Goal: Information Seeking & Learning: Learn about a topic

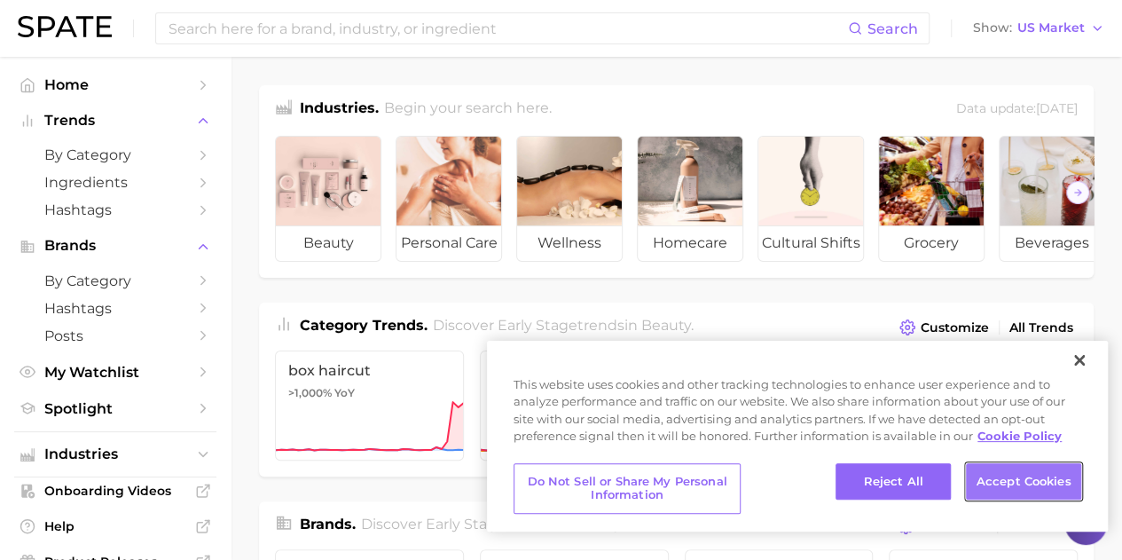
click at [987, 480] on button "Accept Cookies" at bounding box center [1023, 481] width 115 height 37
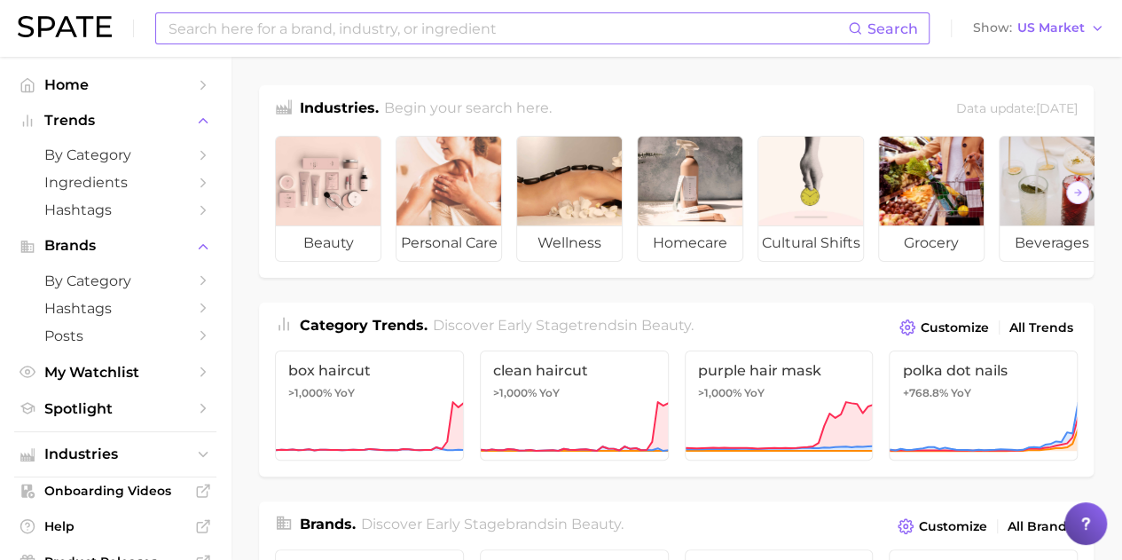
click at [428, 27] on input at bounding box center [507, 28] width 681 height 30
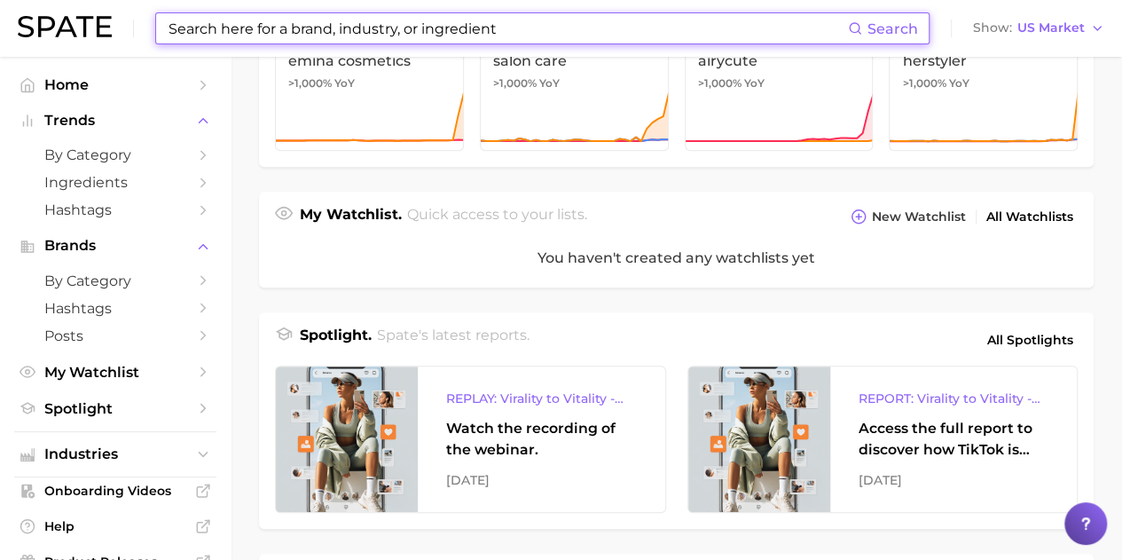
scroll to position [863, 0]
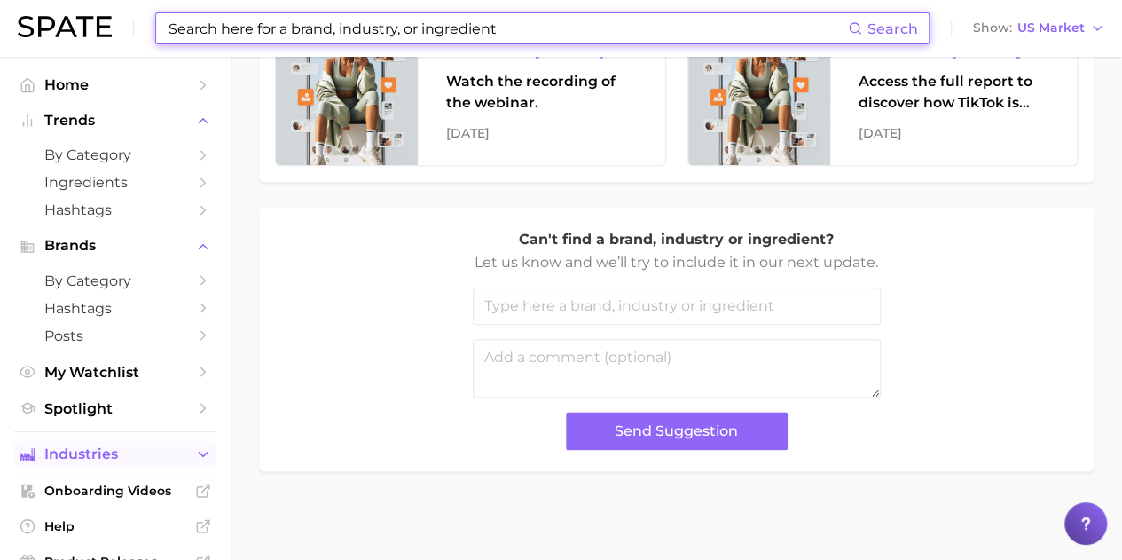
click at [165, 453] on span "Industries" at bounding box center [115, 454] width 142 height 16
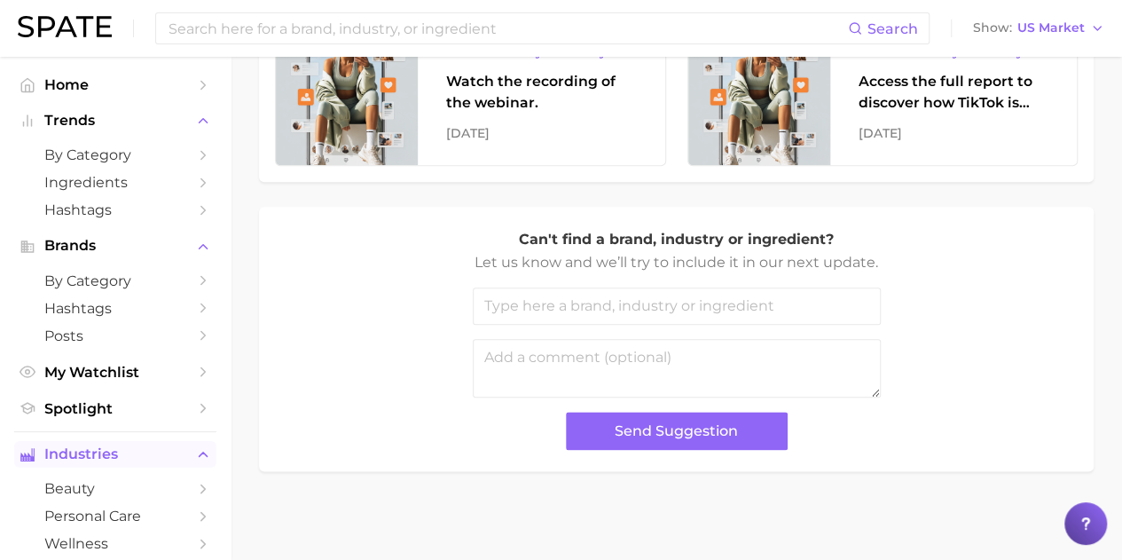
click at [165, 453] on span "Industries" at bounding box center [115, 454] width 142 height 16
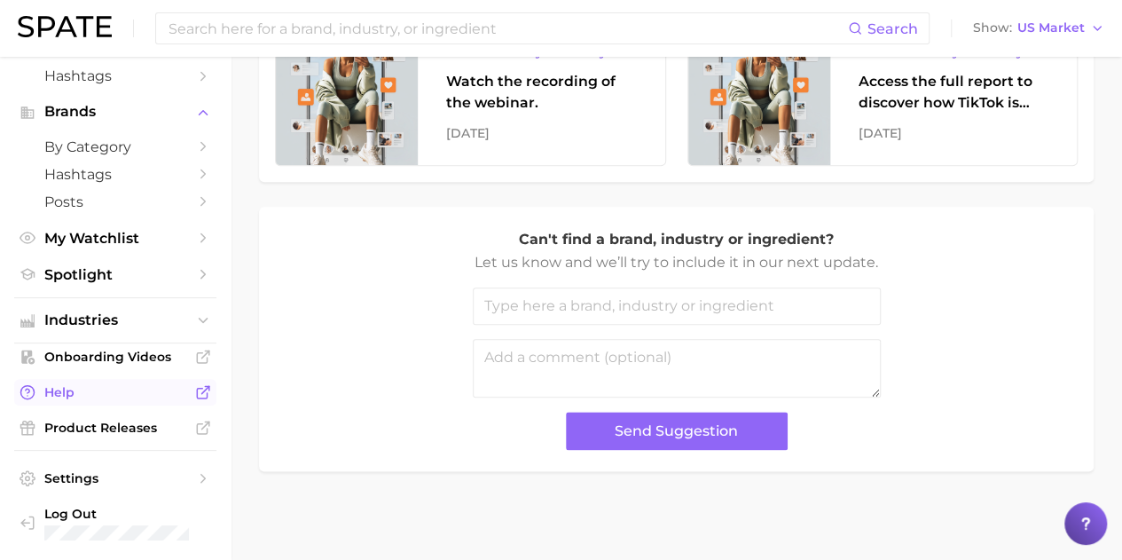
scroll to position [0, 0]
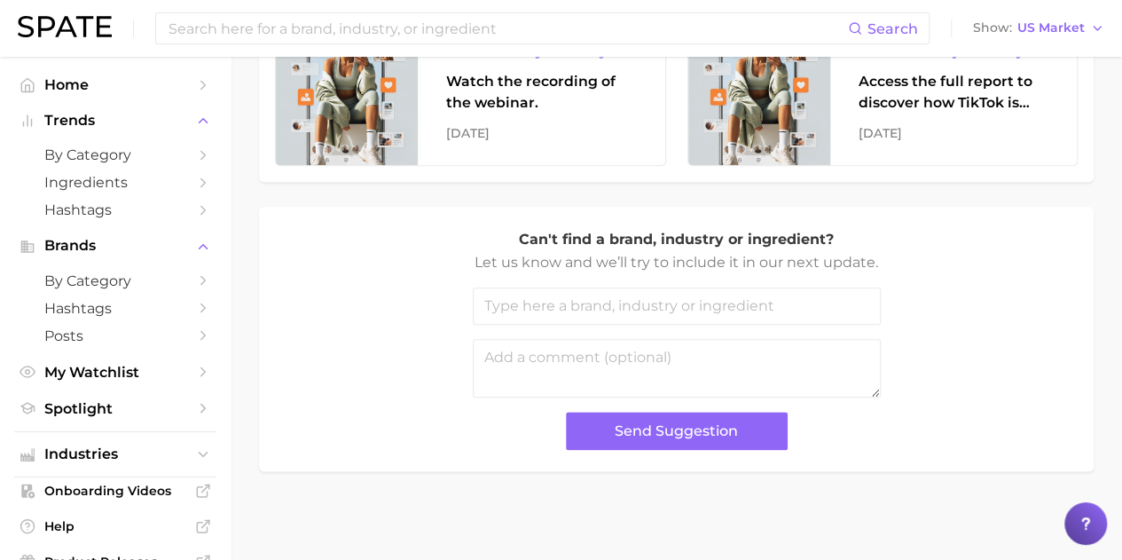
click at [80, 40] on link at bounding box center [65, 28] width 94 height 25
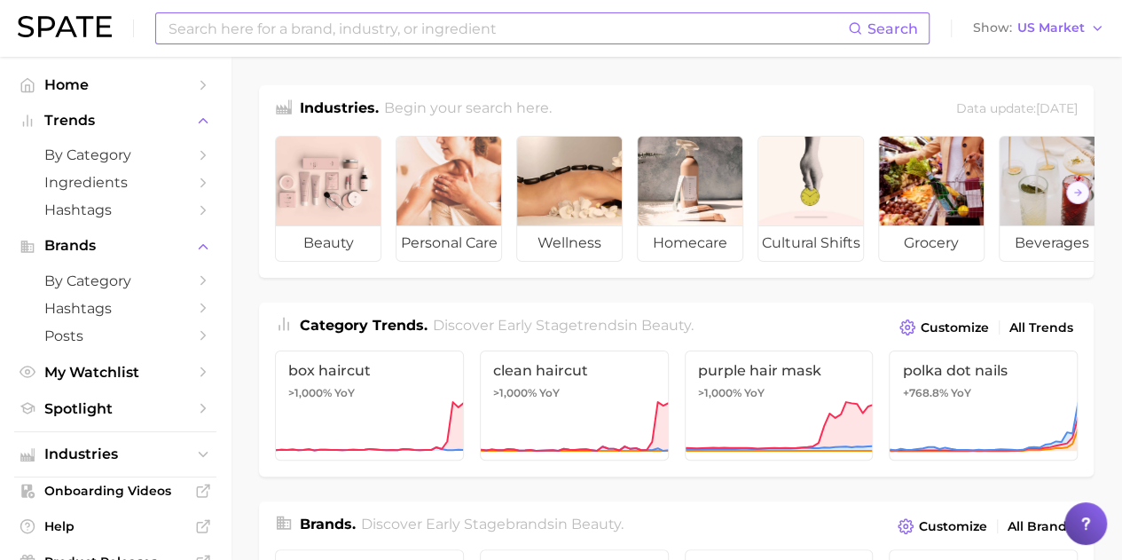
click at [907, 35] on span "Search" at bounding box center [892, 28] width 51 height 17
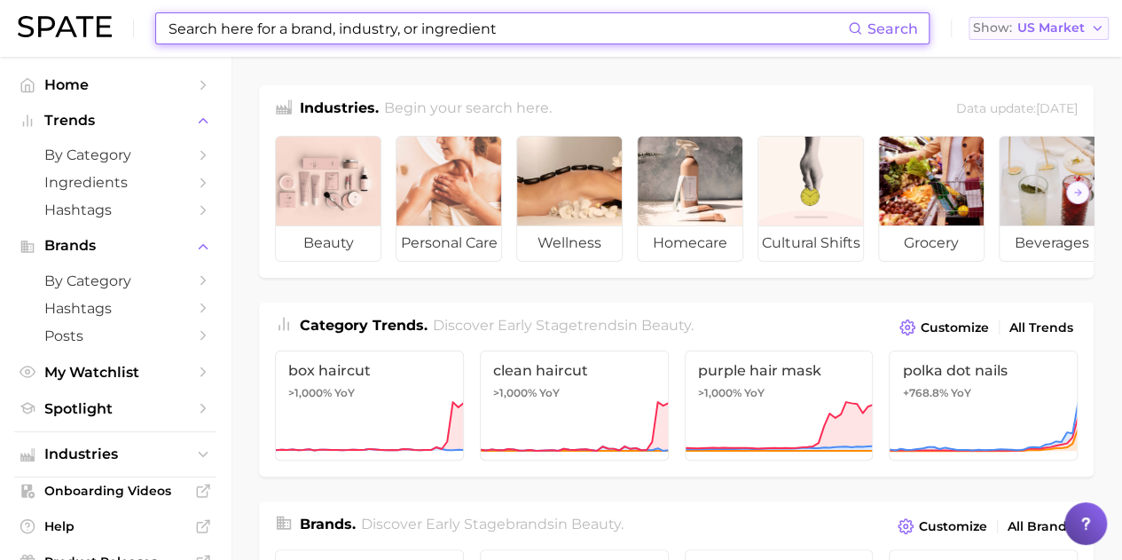
click at [1017, 31] on div "Show US Market" at bounding box center [1029, 28] width 112 height 10
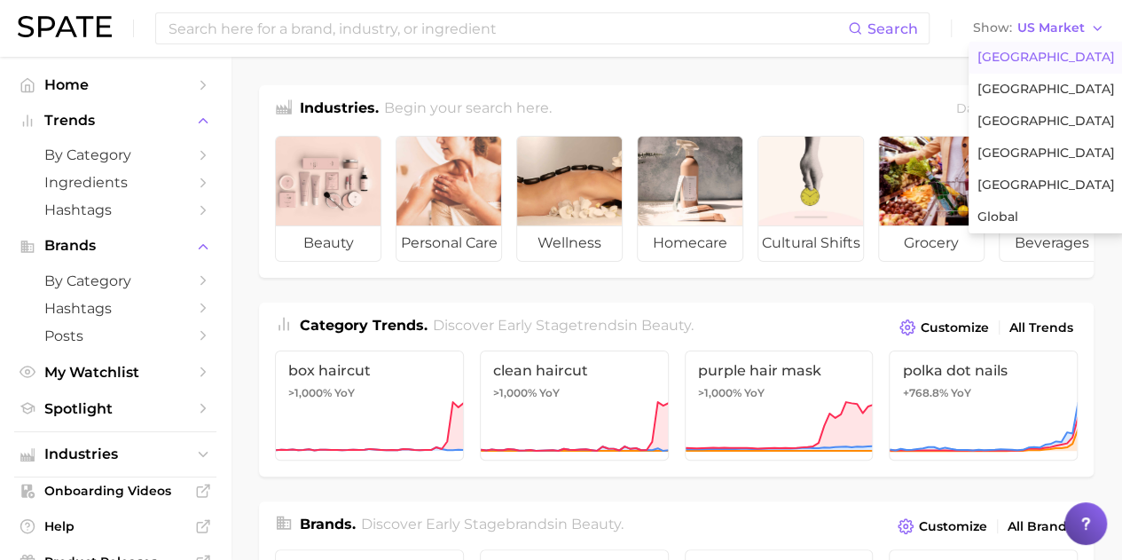
click at [1016, 55] on span "[GEOGRAPHIC_DATA]" at bounding box center [1045, 57] width 137 height 15
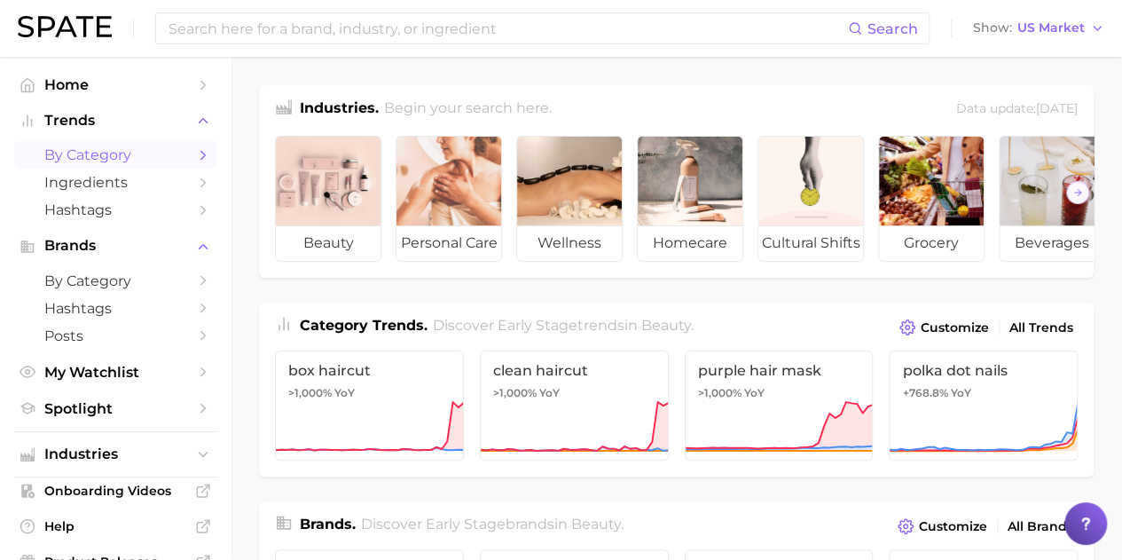
click at [178, 153] on link "by Category" at bounding box center [115, 154] width 202 height 27
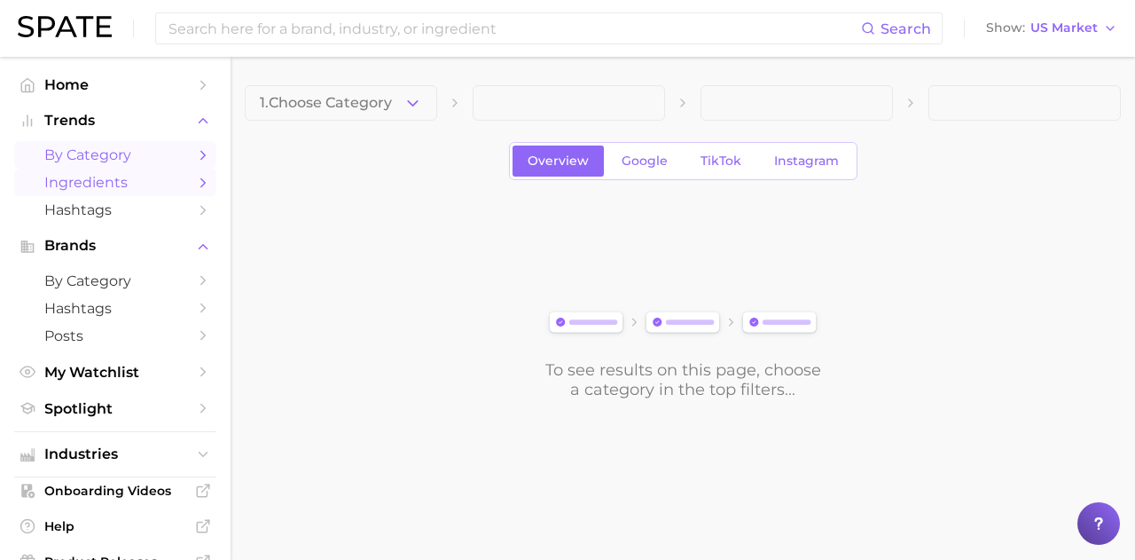
click at [169, 194] on link "Ingredients" at bounding box center [115, 182] width 202 height 27
click at [171, 157] on span "by Category" at bounding box center [115, 154] width 142 height 17
click at [195, 85] on icon "Sidebar" at bounding box center [203, 85] width 16 height 16
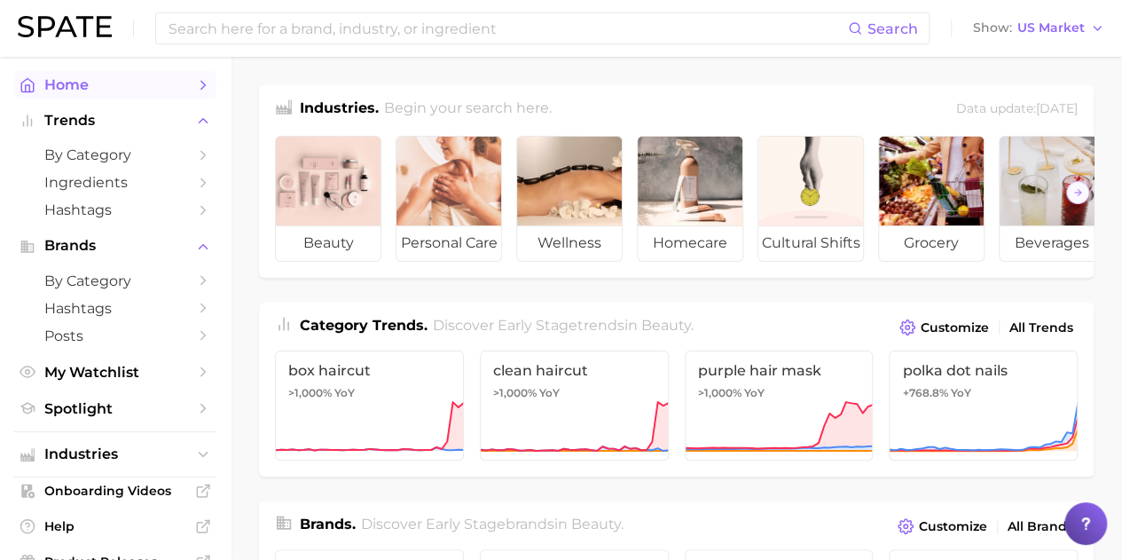
click at [195, 84] on icon "Sidebar" at bounding box center [203, 85] width 16 height 16
click at [960, 335] on span "Customize" at bounding box center [955, 327] width 68 height 15
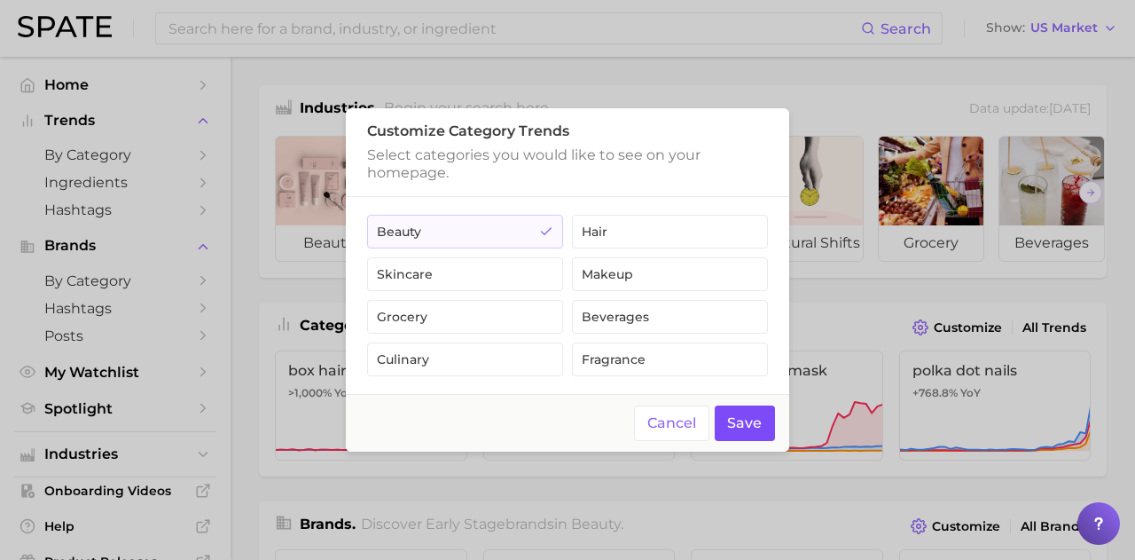
click at [743, 427] on button "Save" at bounding box center [745, 423] width 61 height 36
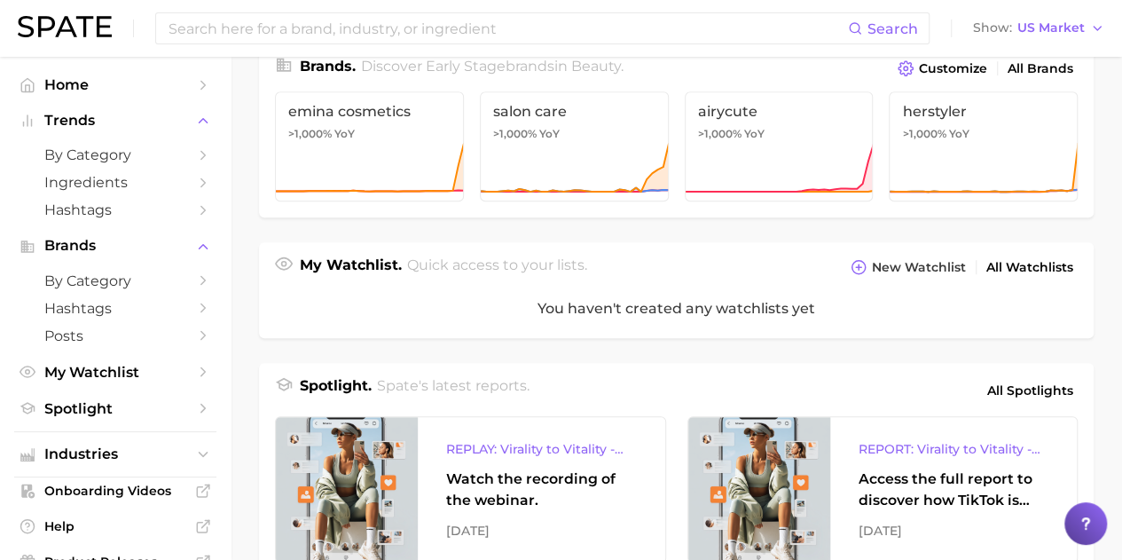
scroll to position [863, 0]
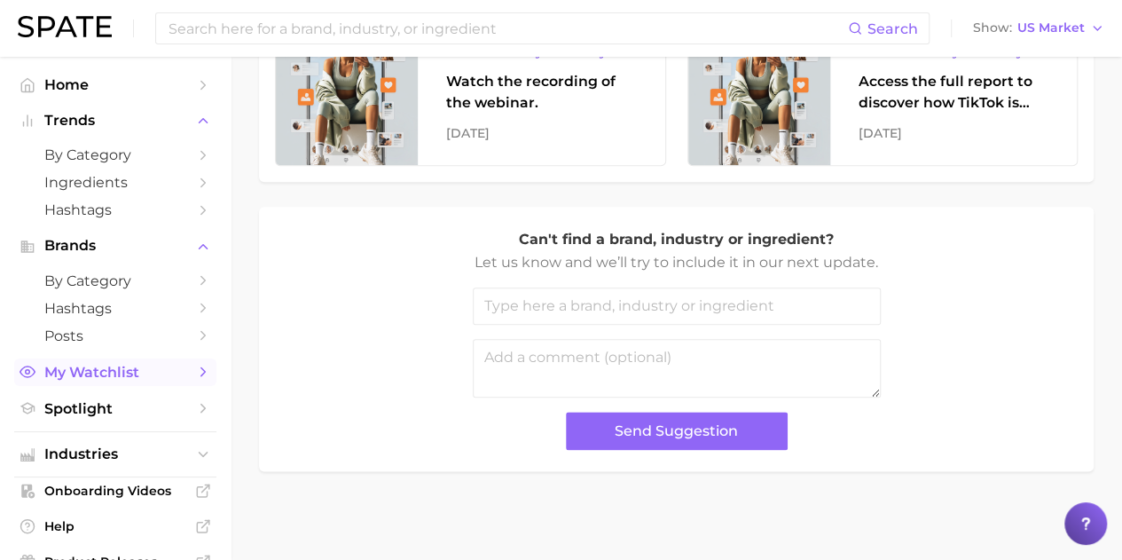
click at [108, 373] on span "My Watchlist" at bounding box center [115, 372] width 142 height 17
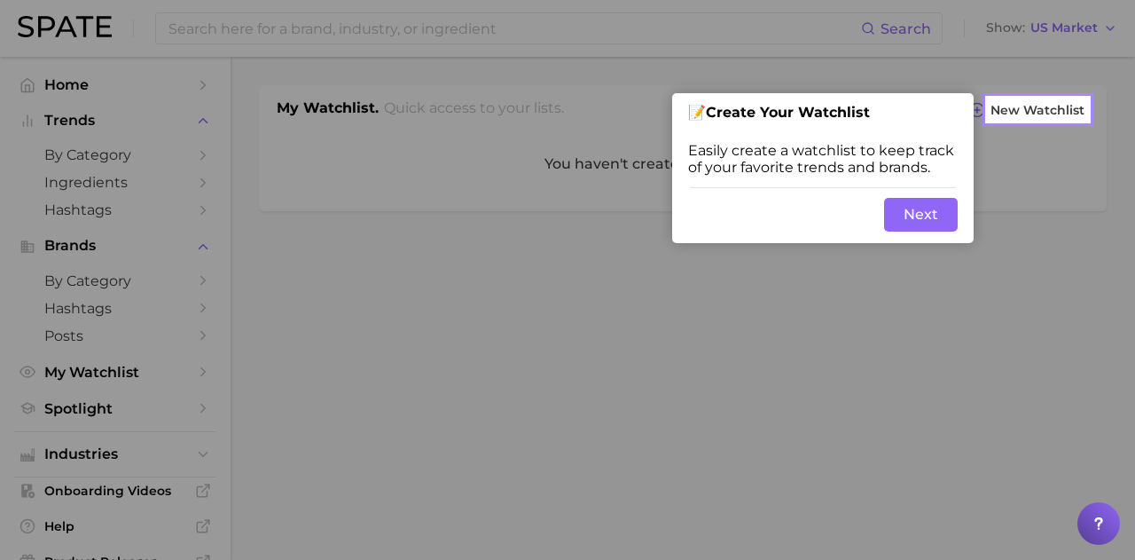
click at [938, 222] on button "Next" at bounding box center [921, 215] width 74 height 34
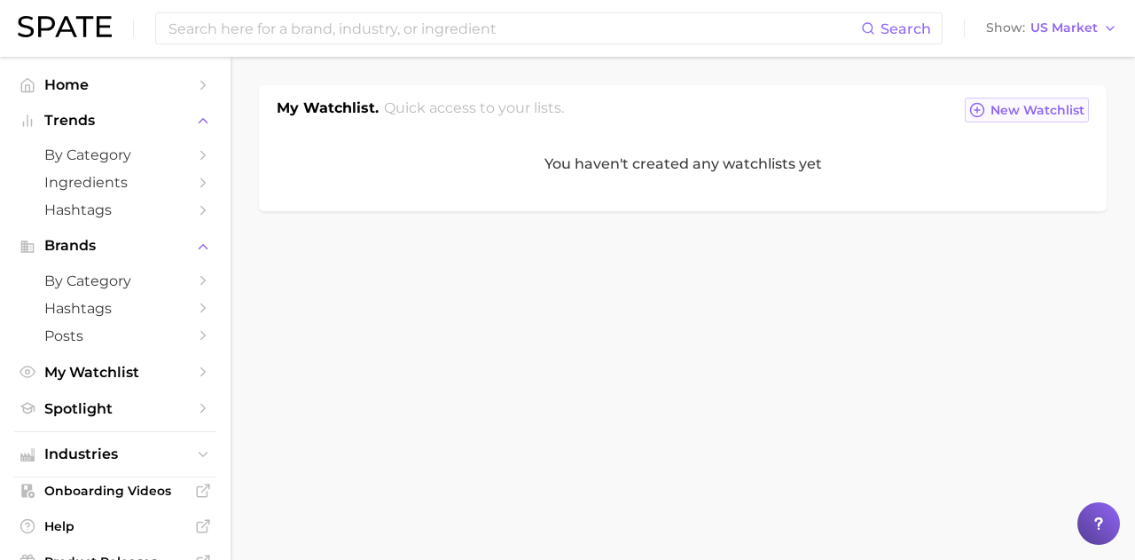
click at [1010, 114] on span "New Watchlist" at bounding box center [1038, 110] width 94 height 15
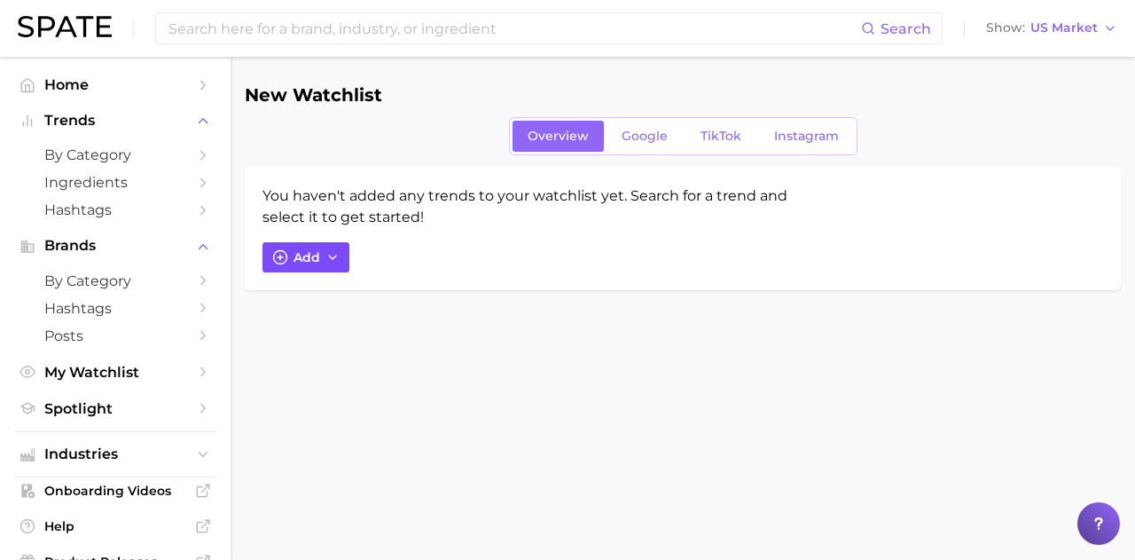
click at [293, 269] on button "Add" at bounding box center [306, 257] width 87 height 30
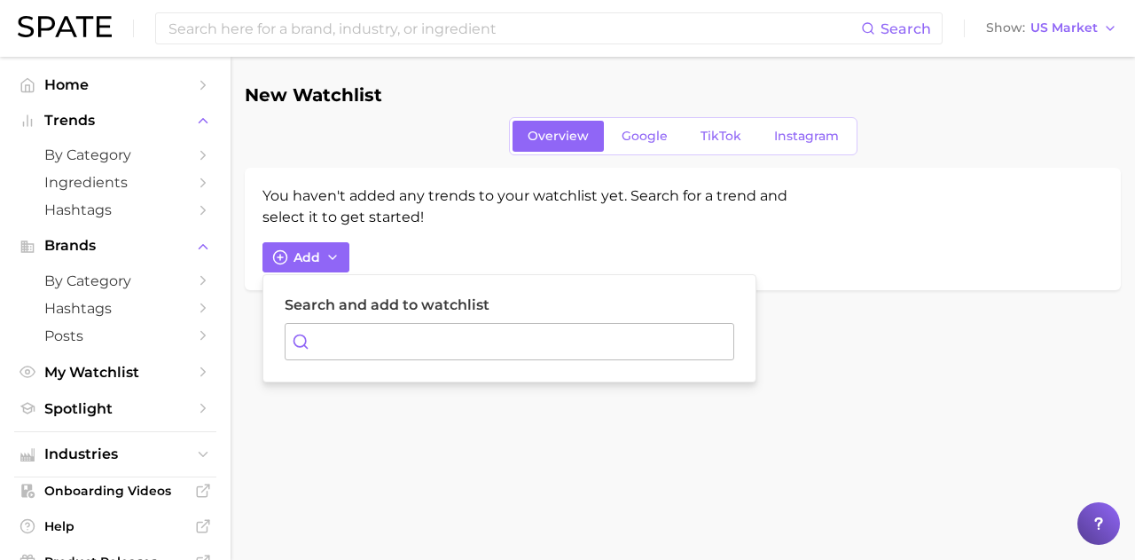
click at [346, 341] on input "Search and add to watchlist" at bounding box center [510, 341] width 450 height 37
click at [516, 226] on div "You haven't added any trends to your watchlist yet. Search for a trend and sele…" at bounding box center [529, 206] width 532 height 43
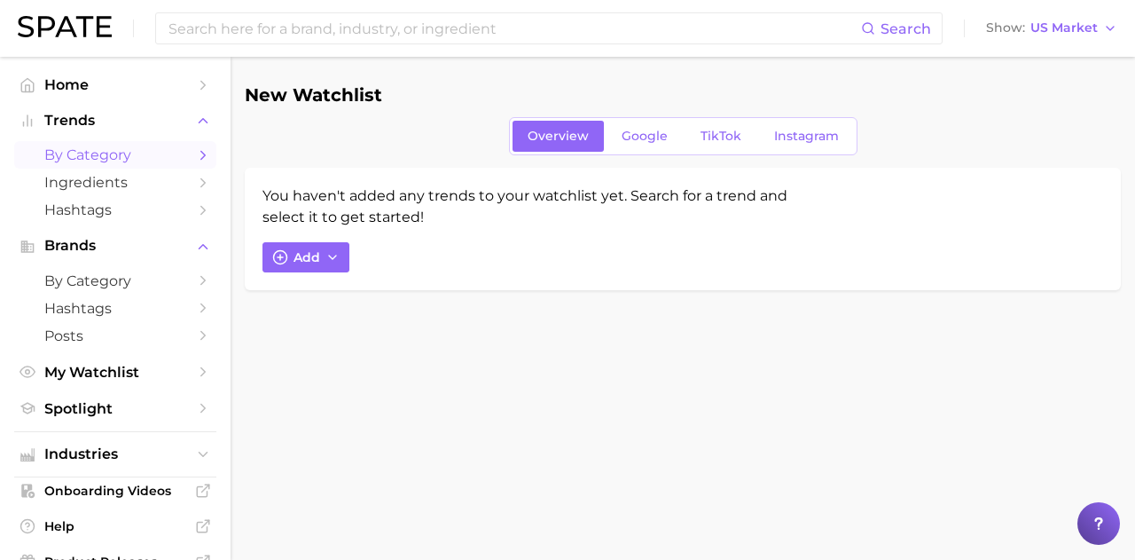
click at [89, 160] on span "by Category" at bounding box center [115, 154] width 142 height 17
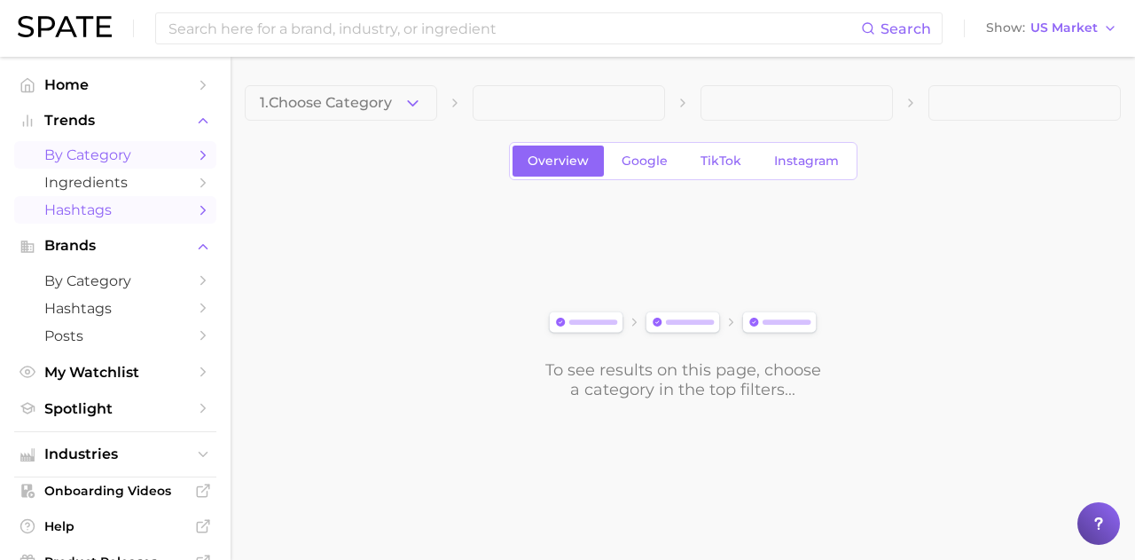
click at [110, 215] on span "Hashtags" at bounding box center [115, 209] width 142 height 17
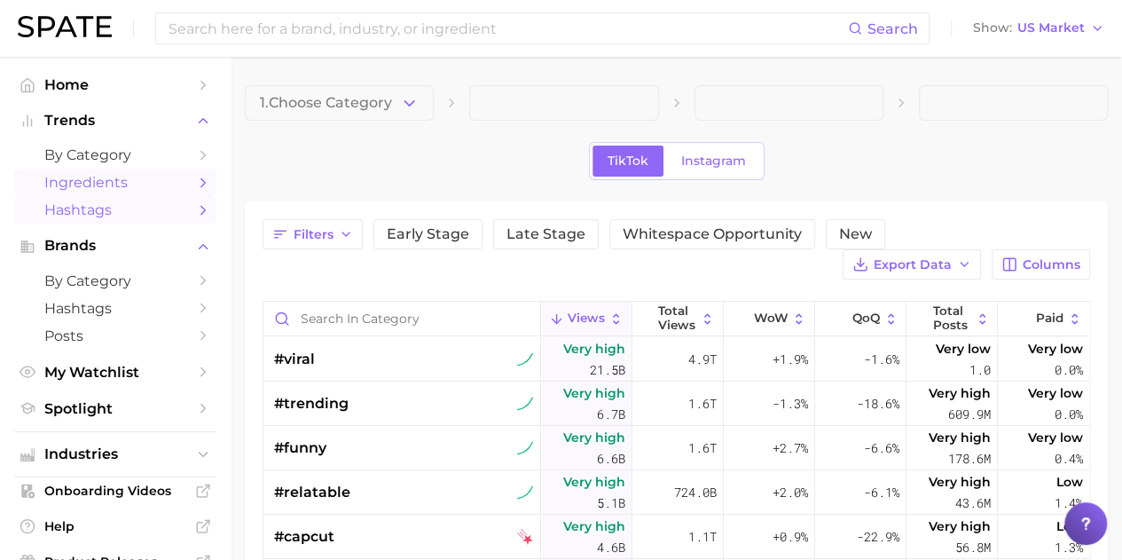
click at [128, 187] on span "Ingredients" at bounding box center [115, 182] width 142 height 17
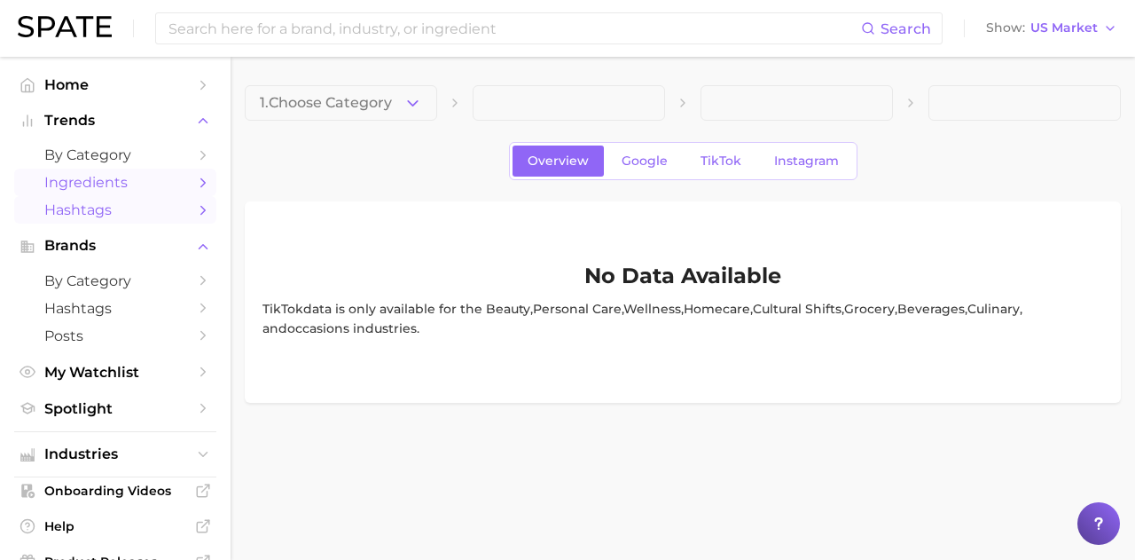
click at [128, 210] on span "Hashtags" at bounding box center [115, 209] width 142 height 17
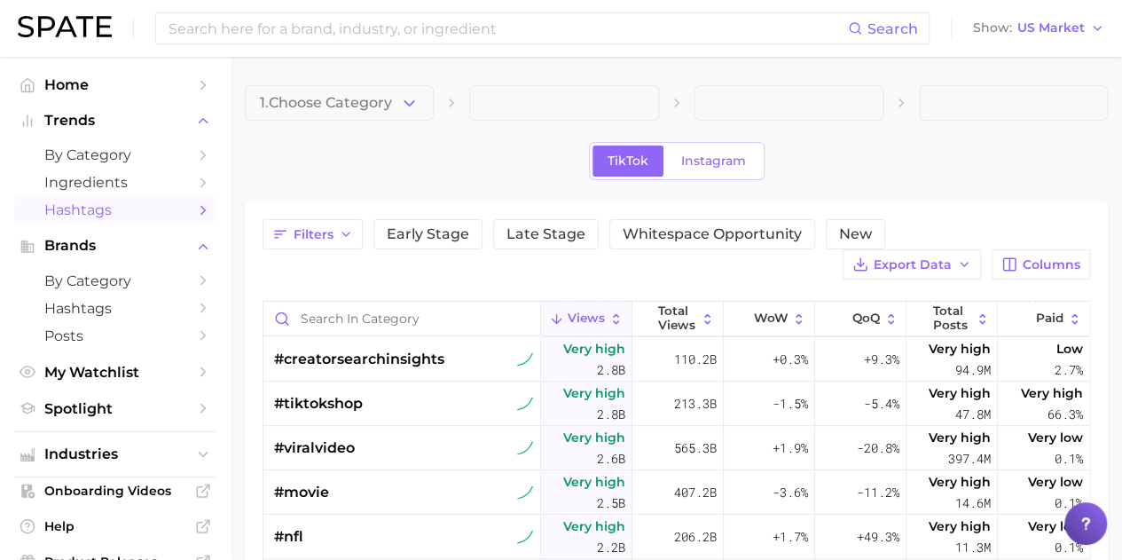
scroll to position [267, 0]
click at [90, 157] on span "by Category" at bounding box center [115, 154] width 142 height 17
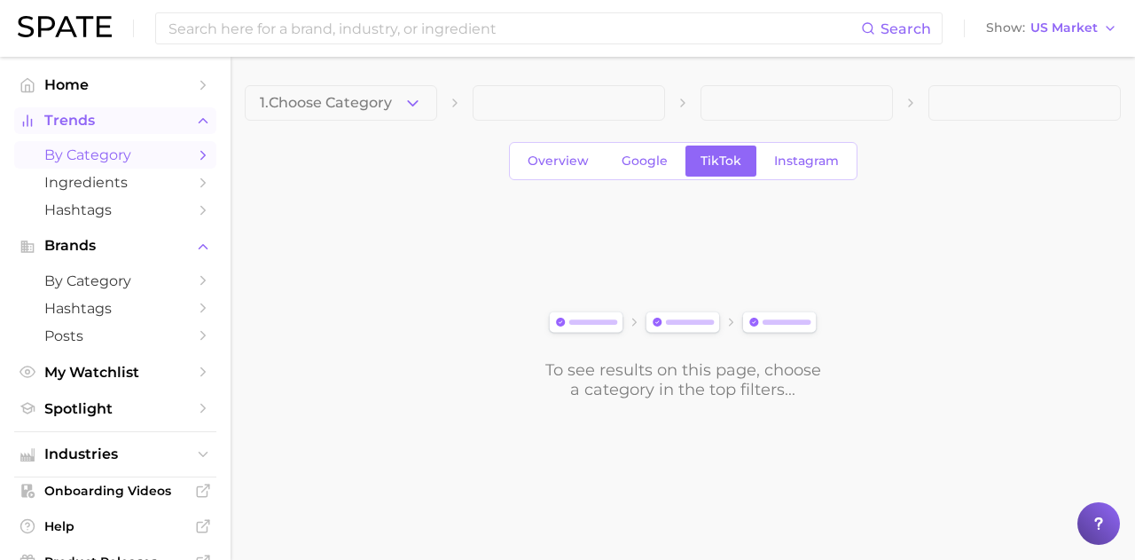
click at [102, 120] on span "Trends" at bounding box center [115, 121] width 142 height 16
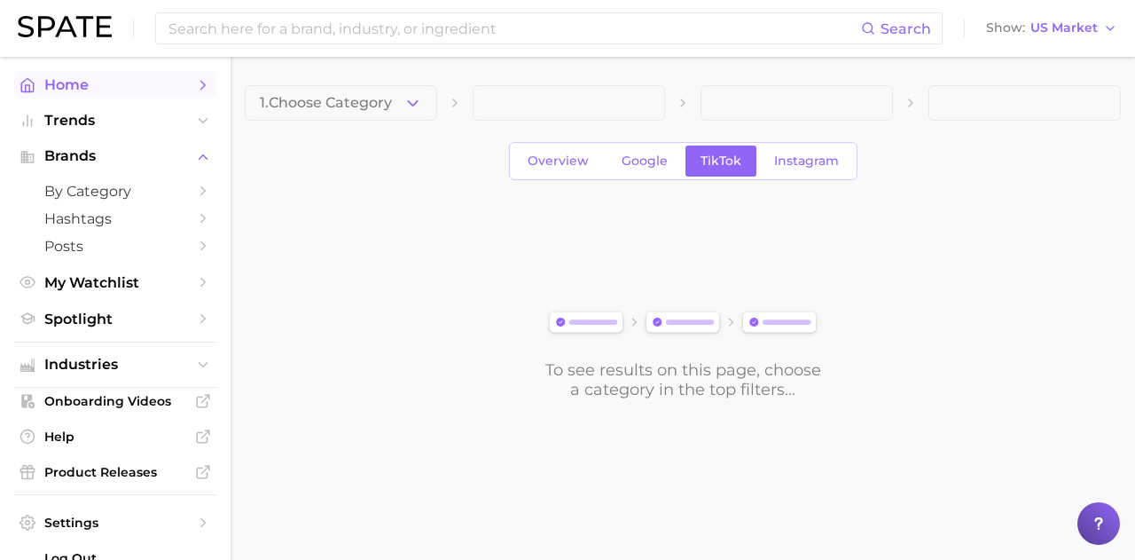
click at [111, 82] on span "Home" at bounding box center [115, 84] width 142 height 17
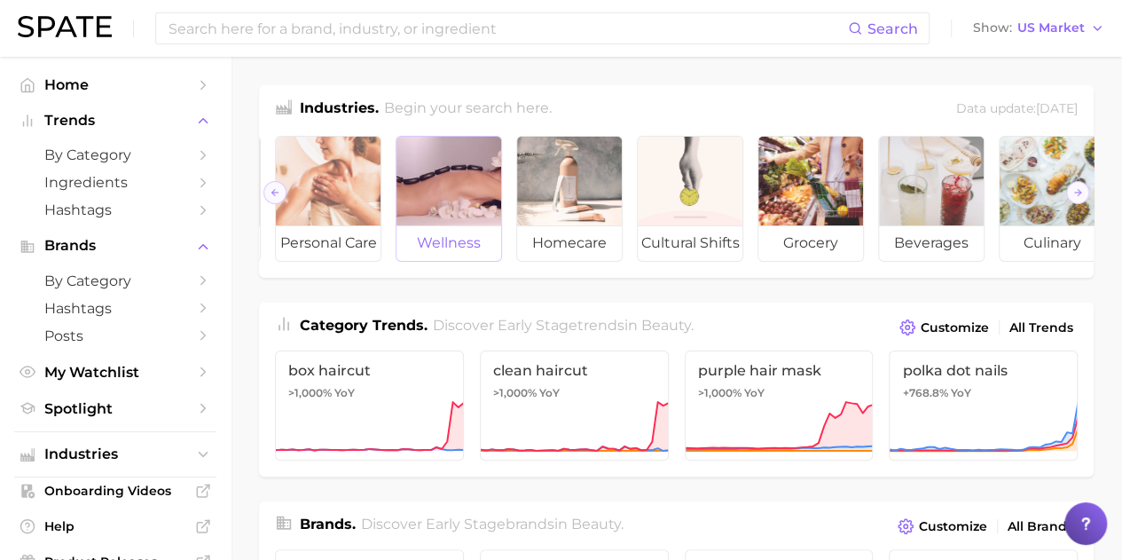
scroll to position [0, 269]
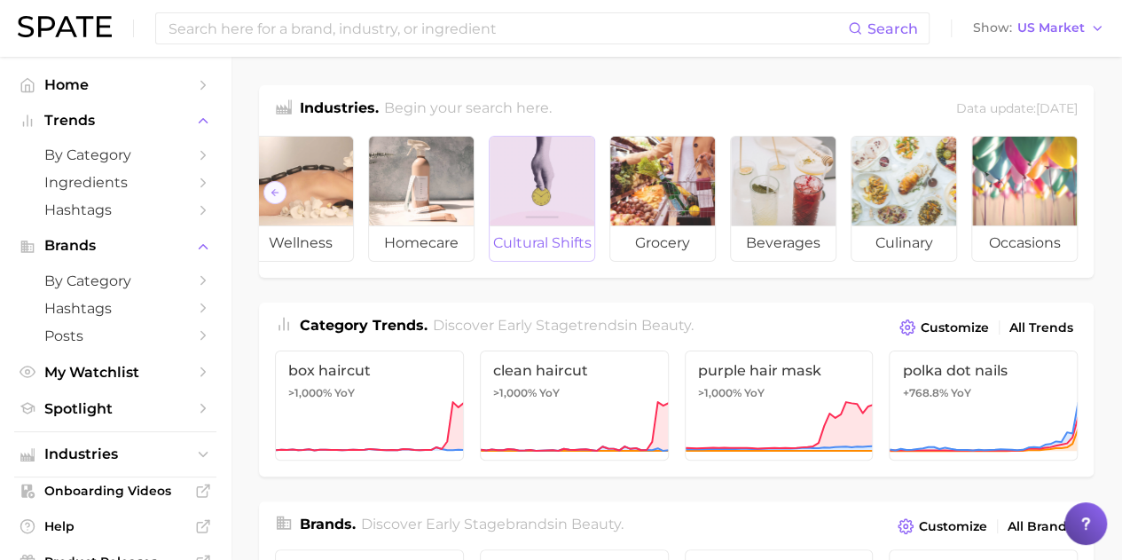
click at [533, 200] on div at bounding box center [542, 181] width 105 height 89
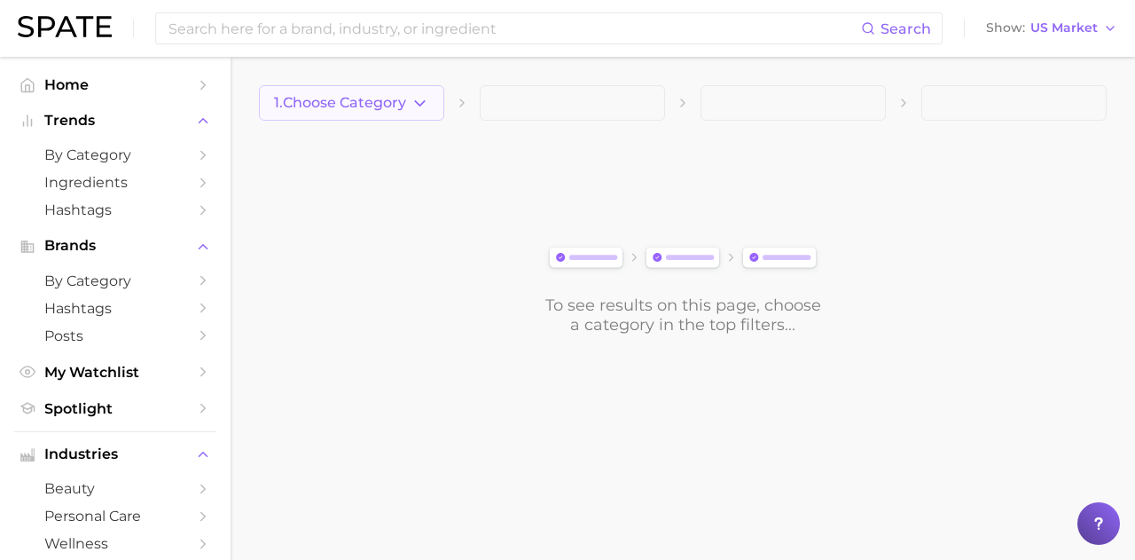
click at [415, 98] on icon "button" at bounding box center [420, 103] width 19 height 19
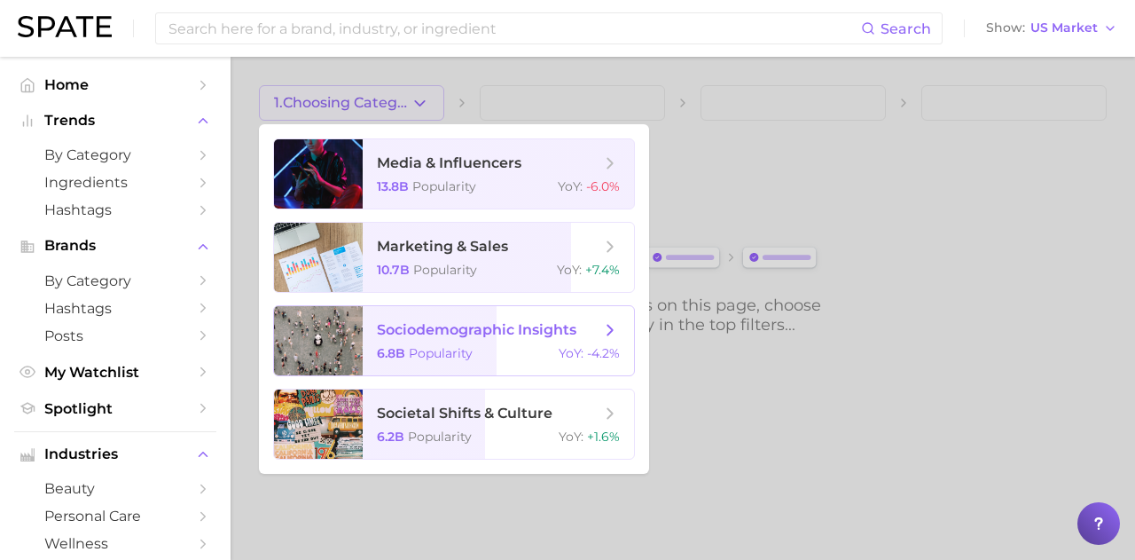
click at [424, 350] on span "Popularity" at bounding box center [441, 353] width 64 height 16
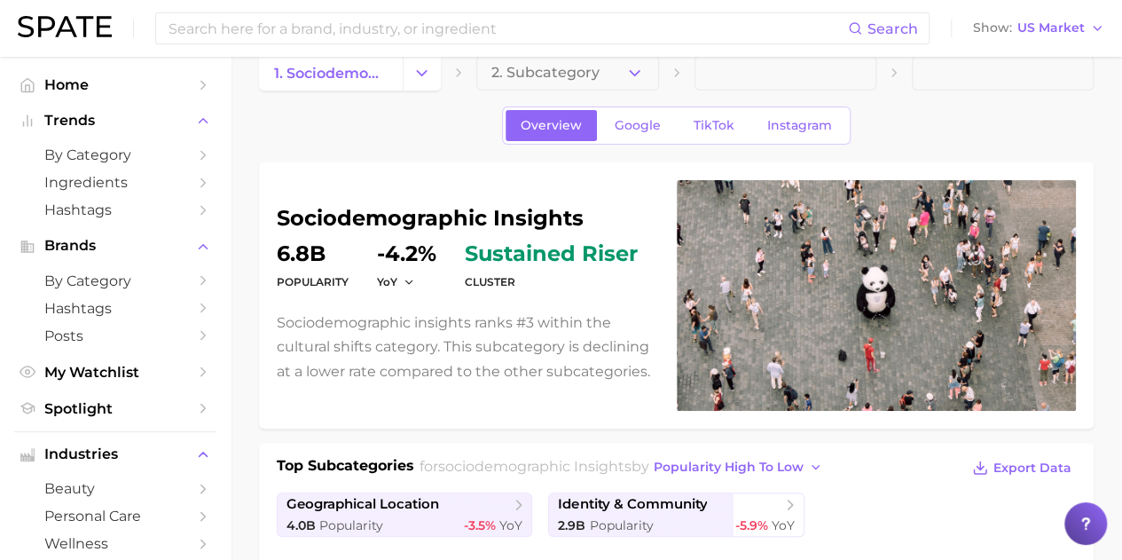
scroll to position [37, 0]
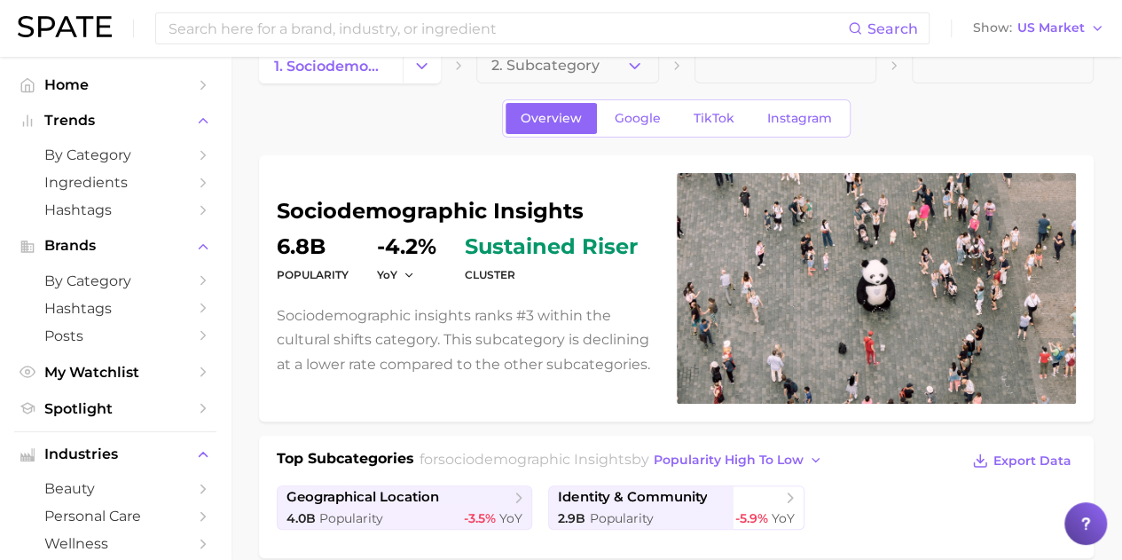
click at [445, 336] on p "Sociodemographic insights ranks #3 within the cultural shifts category. This su…" at bounding box center [466, 339] width 379 height 73
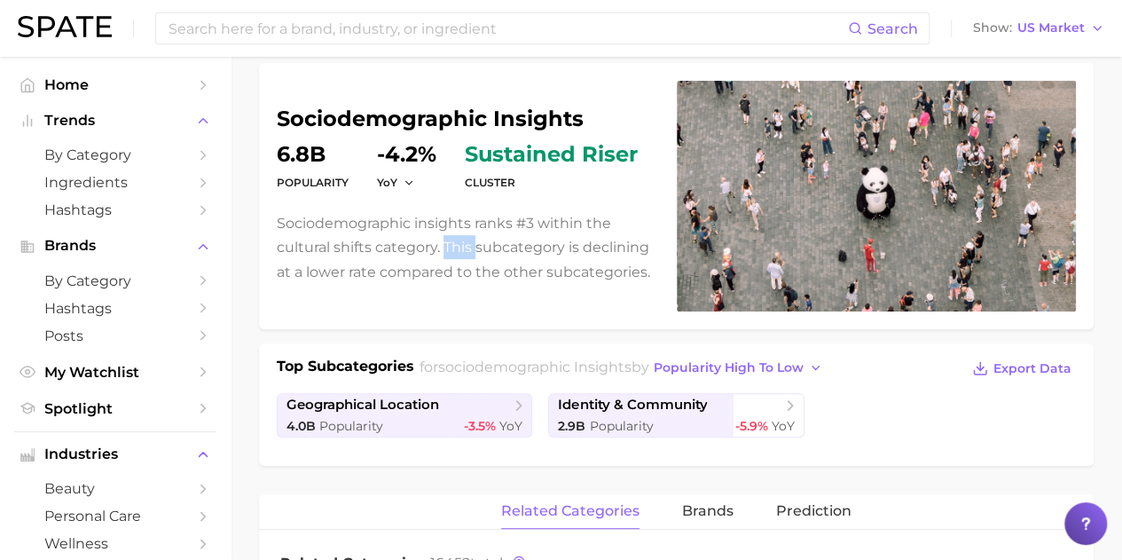
scroll to position [0, 0]
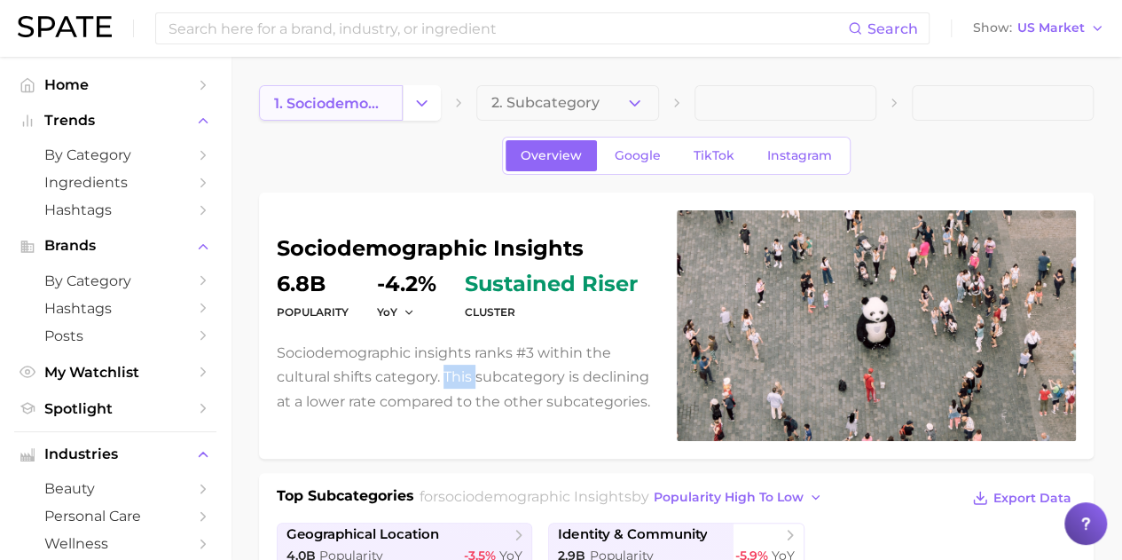
click at [375, 101] on span "1. sociodemographic insights" at bounding box center [331, 103] width 114 height 17
click at [451, 103] on div "1. sociodemographic insights 2. Subcategory" at bounding box center [676, 102] width 835 height 35
click at [436, 107] on button "Change Category" at bounding box center [422, 102] width 38 height 35
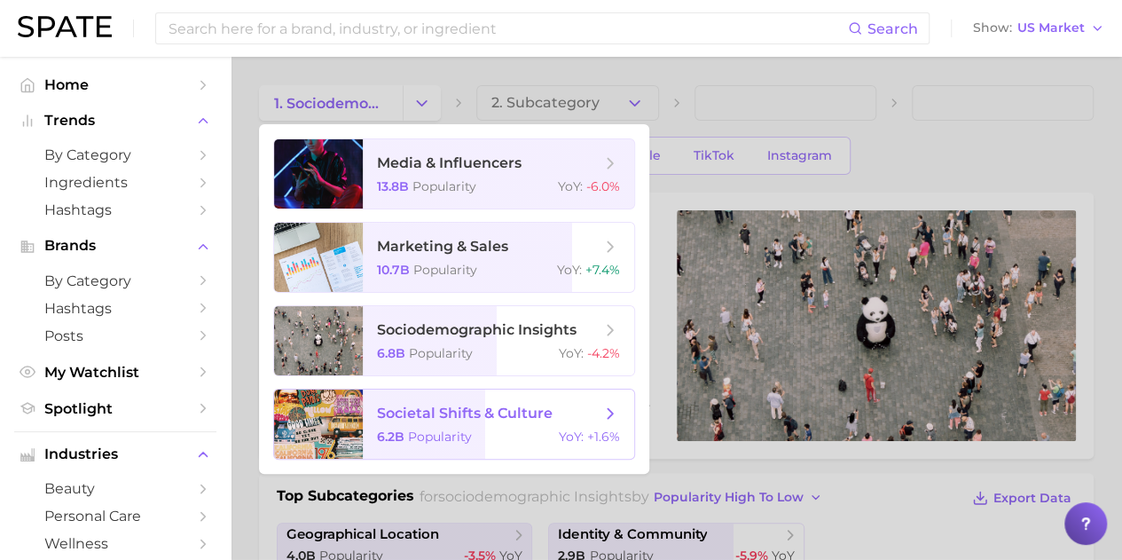
click at [470, 431] on span "Popularity" at bounding box center [440, 436] width 64 height 16
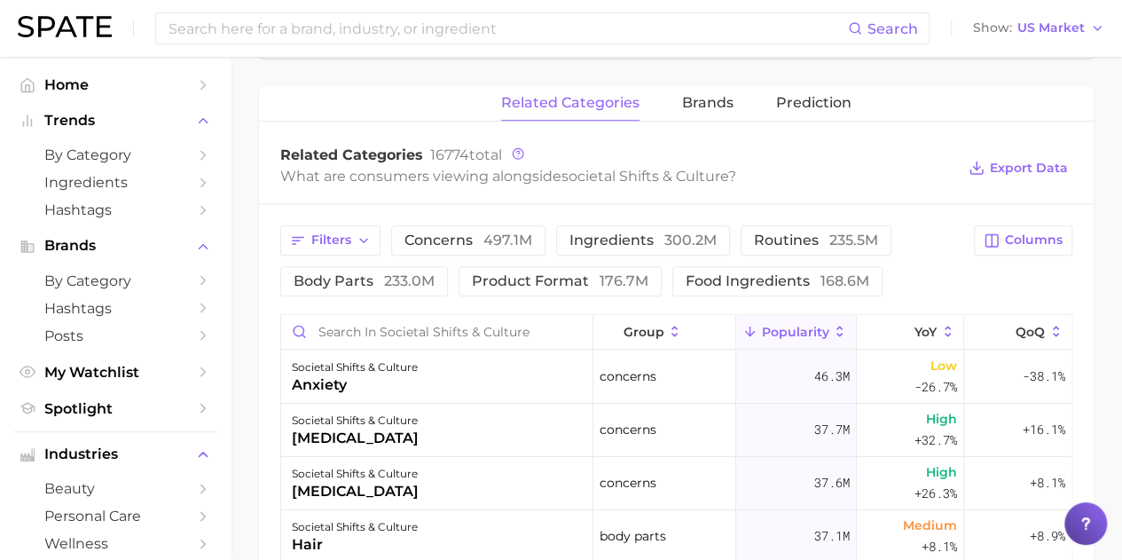
scroll to position [608, 0]
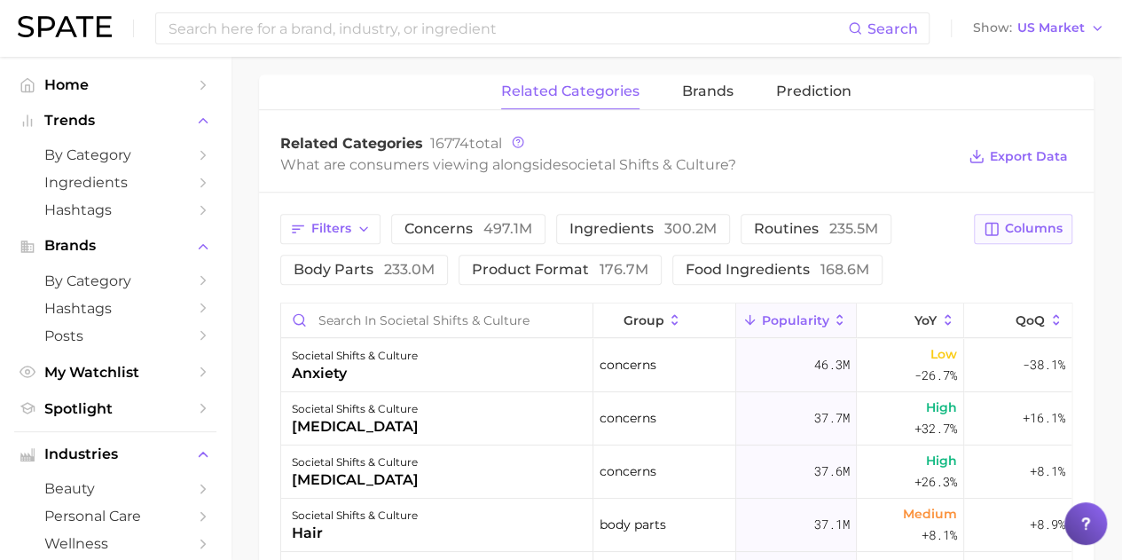
click at [1005, 226] on button "Columns" at bounding box center [1023, 229] width 98 height 30
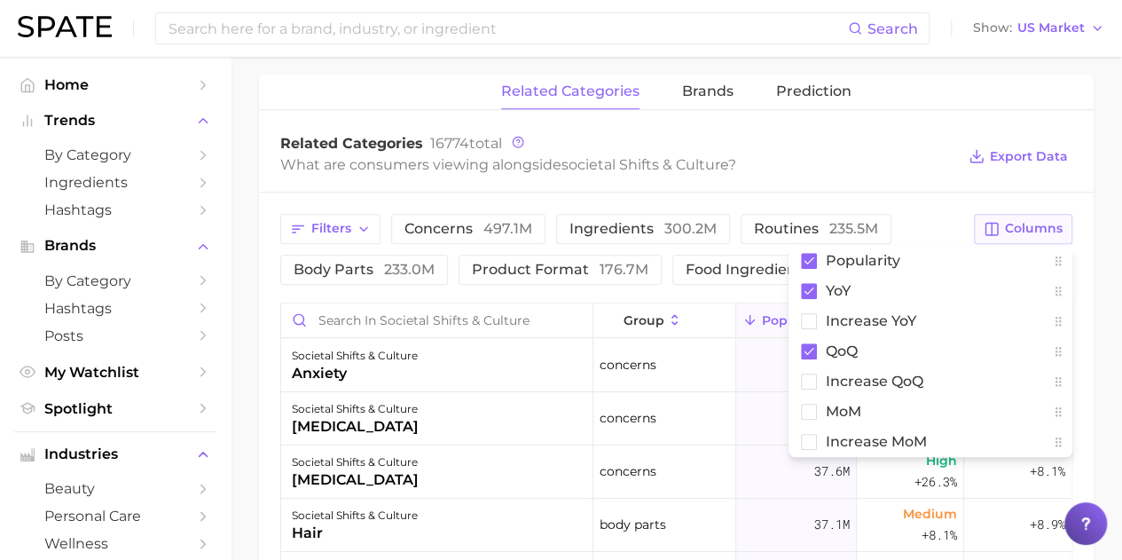
click at [1005, 226] on button "Columns" at bounding box center [1023, 229] width 98 height 30
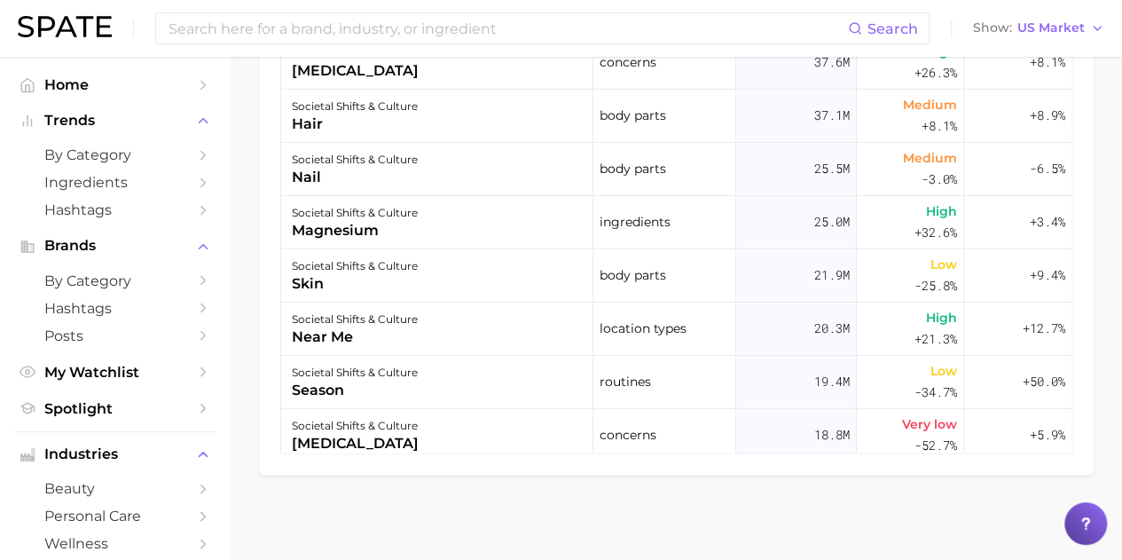
scroll to position [0, 0]
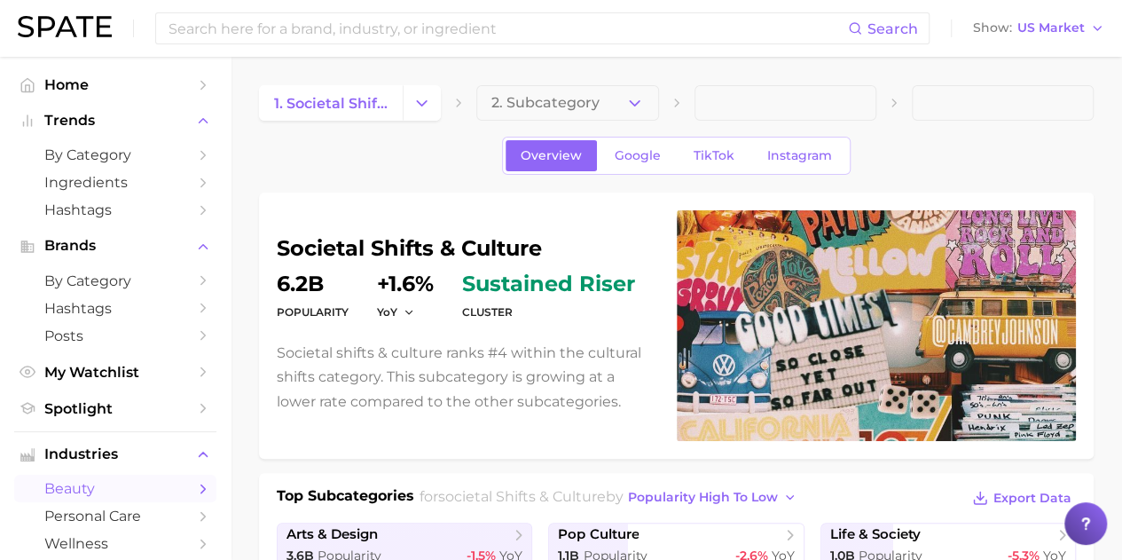
click at [130, 483] on span "beauty" at bounding box center [115, 488] width 142 height 17
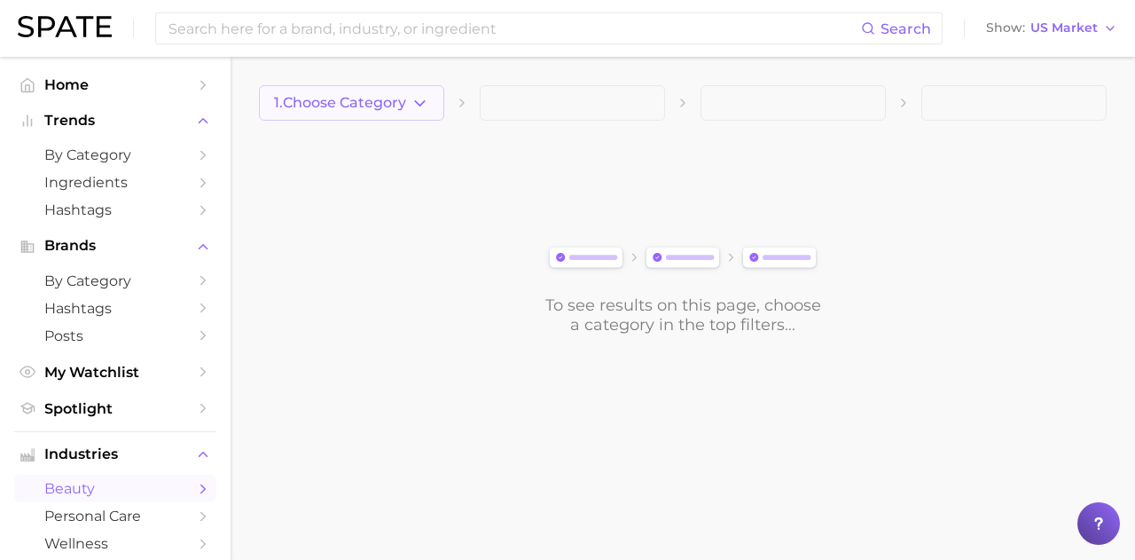
click at [404, 107] on span "1. Choose Category" at bounding box center [340, 103] width 132 height 16
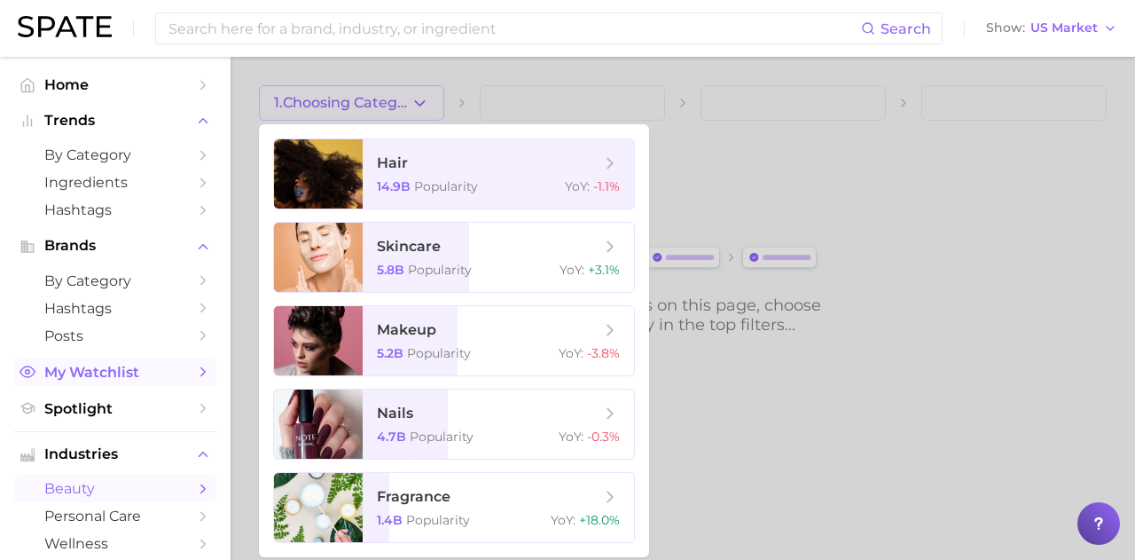
click at [112, 373] on span "My Watchlist" at bounding box center [115, 372] width 142 height 17
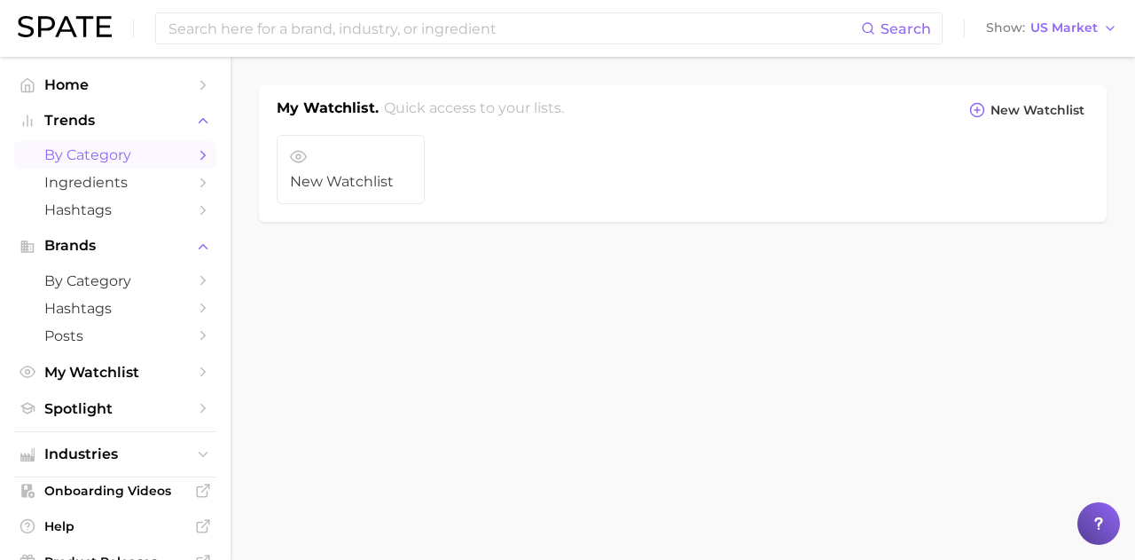
click at [105, 163] on span "by Category" at bounding box center [115, 154] width 142 height 17
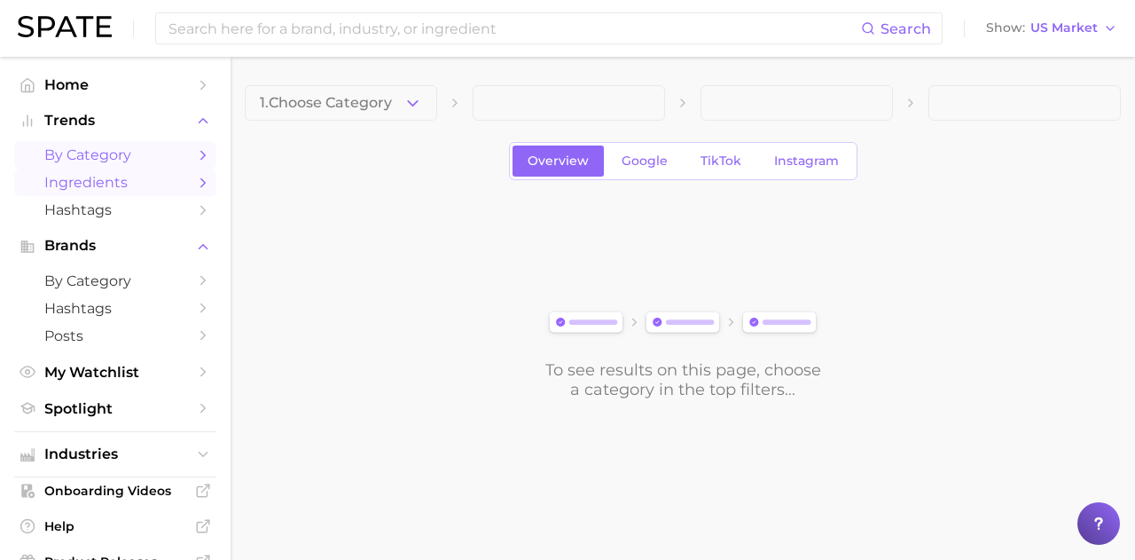
click at [103, 188] on span "Ingredients" at bounding box center [115, 182] width 142 height 17
click at [115, 218] on span "Hashtags" at bounding box center [115, 209] width 142 height 17
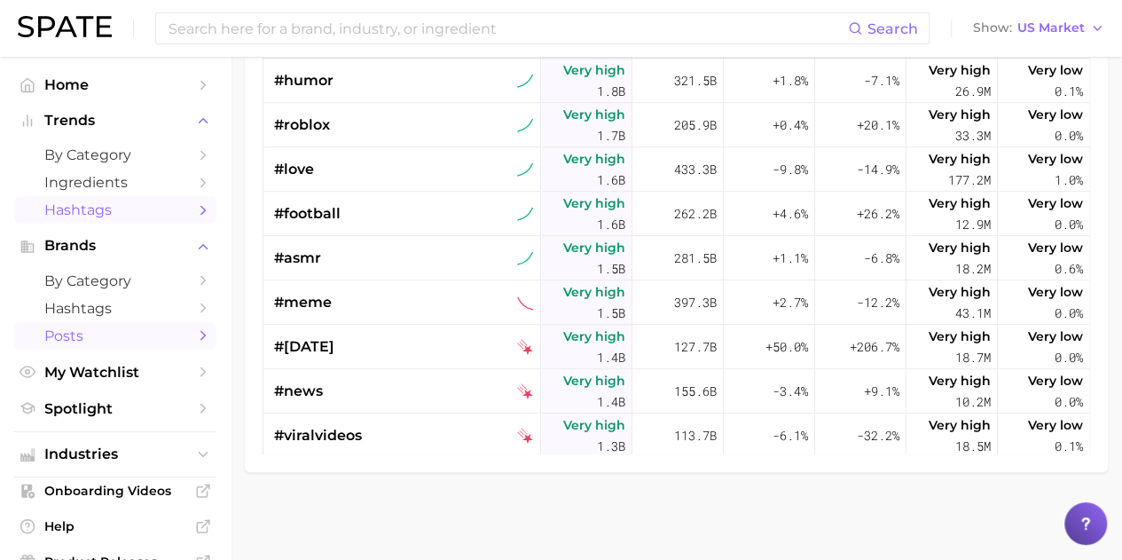
scroll to position [134, 0]
